Goal: Transaction & Acquisition: Download file/media

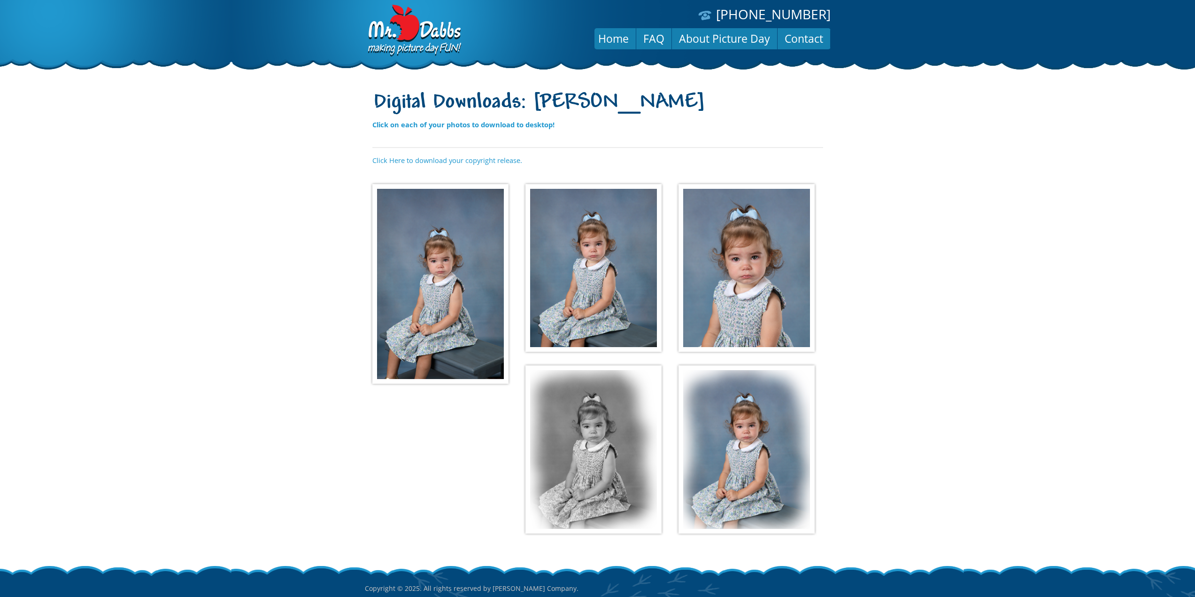
click at [407, 266] on img at bounding box center [440, 283] width 136 height 199
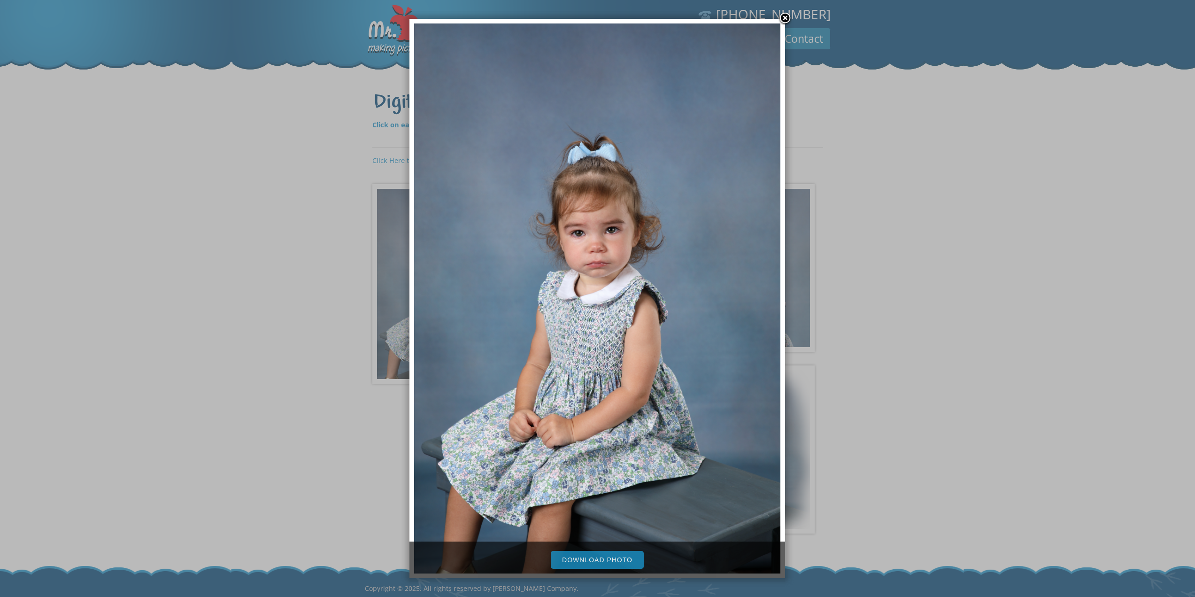
click at [585, 557] on link "Download Photo" at bounding box center [597, 560] width 93 height 18
click at [259, 344] on div at bounding box center [597, 328] width 1195 height 656
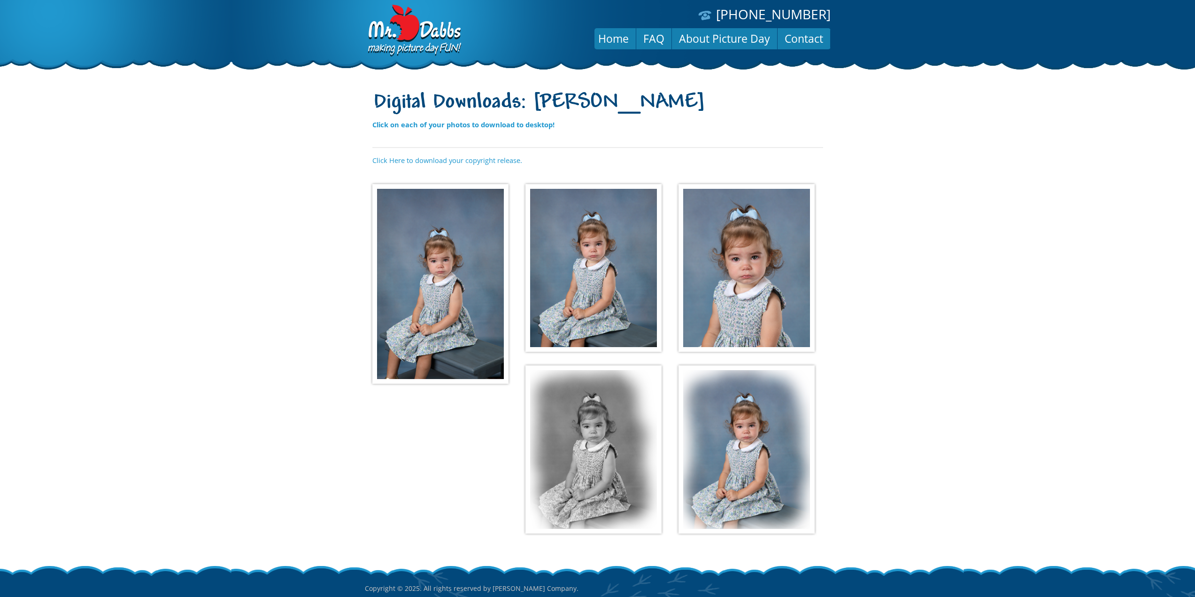
click at [608, 276] on img at bounding box center [593, 268] width 136 height 168
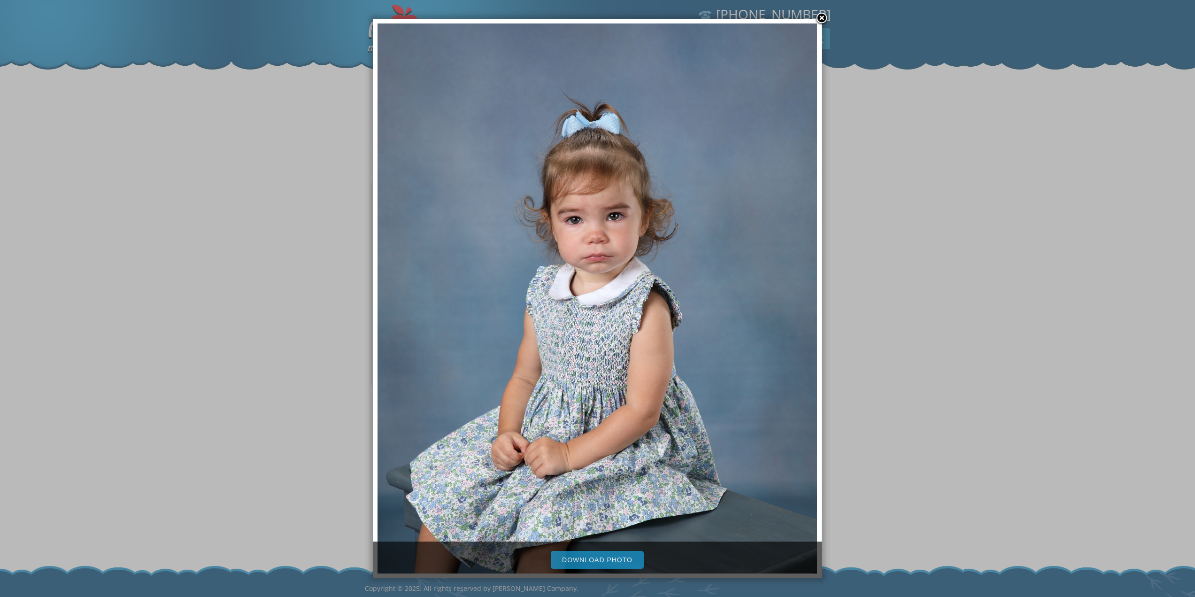
click at [606, 560] on link "Download Photo" at bounding box center [597, 560] width 93 height 18
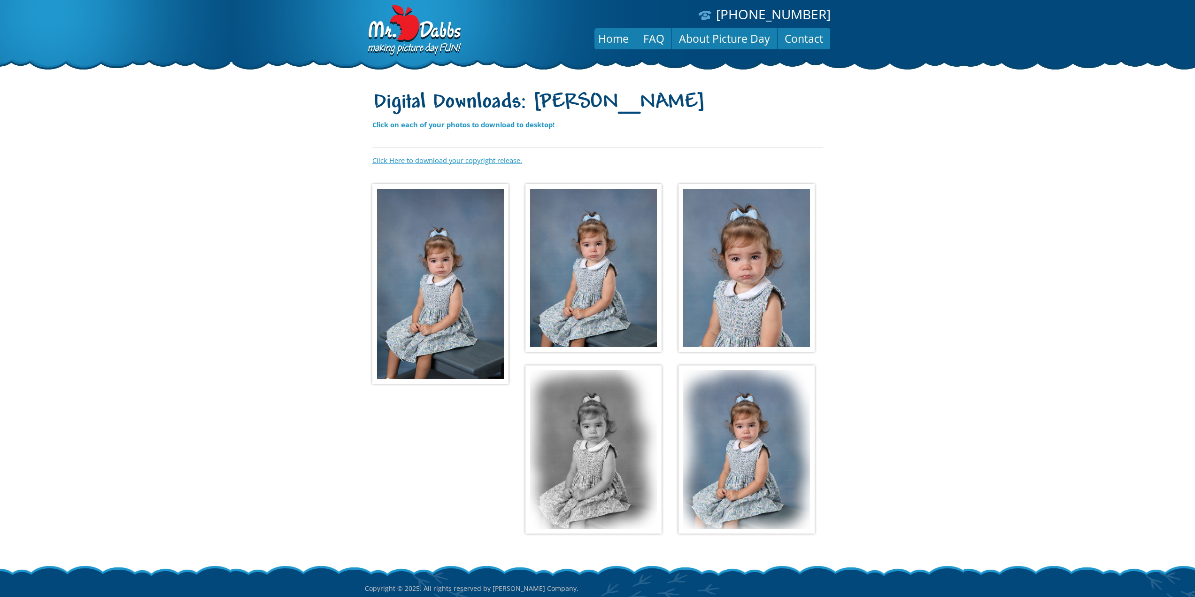
click at [431, 161] on link "Click Here to download your copyright release." at bounding box center [447, 159] width 150 height 9
click at [759, 270] on img at bounding box center [746, 268] width 136 height 168
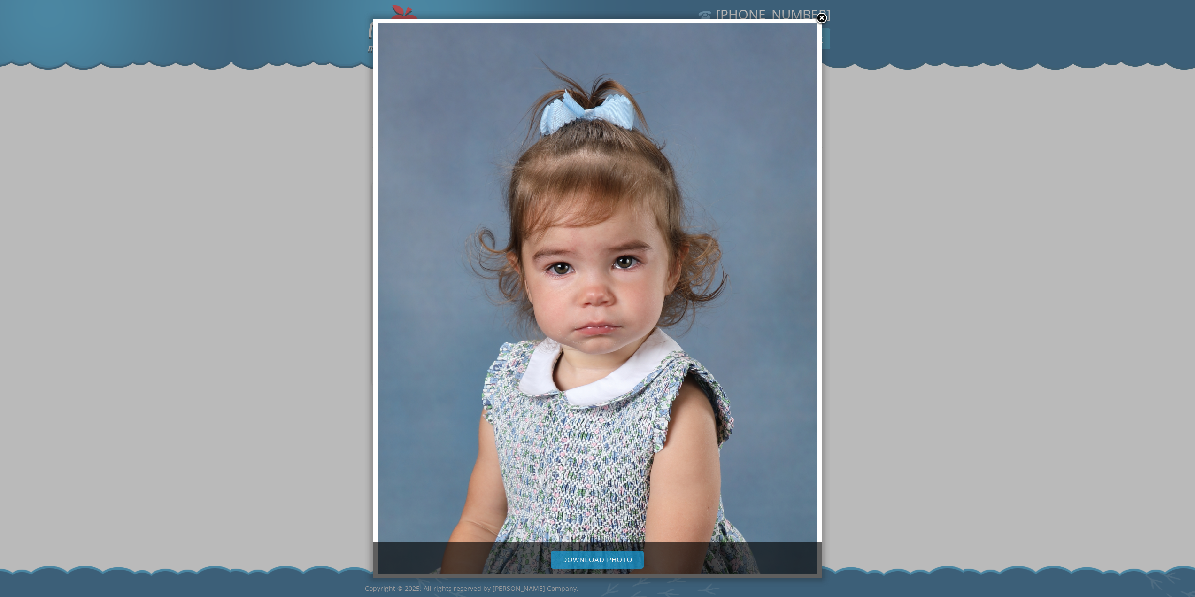
click at [603, 558] on link "Download Photo" at bounding box center [597, 560] width 93 height 18
click at [819, 16] on link at bounding box center [821, 19] width 14 height 14
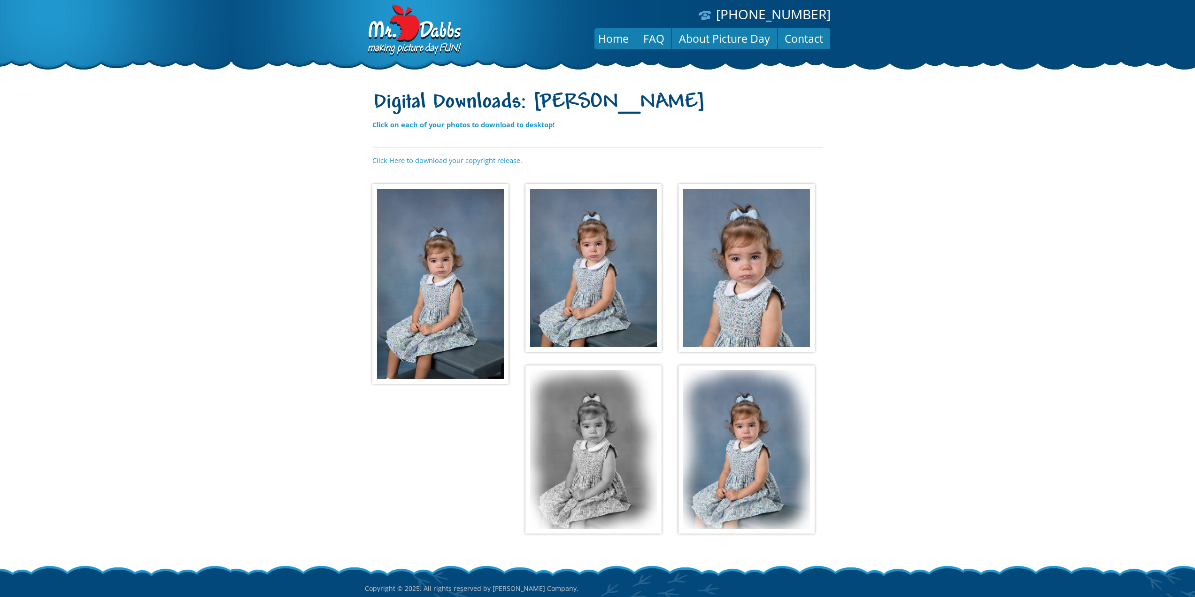
click at [206, 355] on body "[PHONE_NUMBER] Menu Home FAQ About Picture Day Contact Digital Downloads: [PERS…" at bounding box center [597, 298] width 1195 height 597
